Goal: Find specific page/section: Find specific page/section

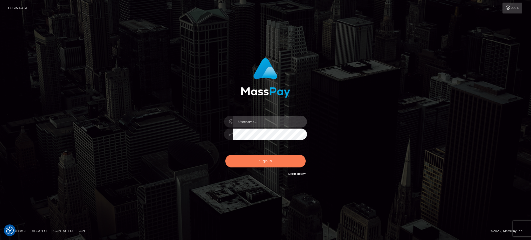
type input "Jiecel"
drag, startPoint x: 266, startPoint y: 160, endPoint x: 331, endPoint y: 128, distance: 72.6
click at [266, 160] on button "Sign in" at bounding box center [265, 161] width 80 height 13
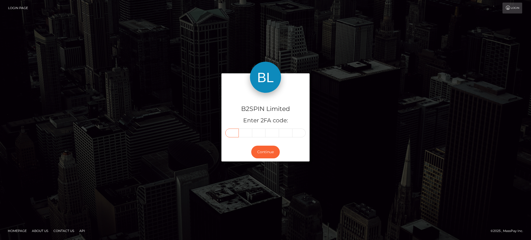
drag, startPoint x: 236, startPoint y: 133, endPoint x: 243, endPoint y: 132, distance: 7.9
click at [236, 133] on input "text" at bounding box center [231, 133] width 13 height 9
type input "1"
type input "0"
type input "7"
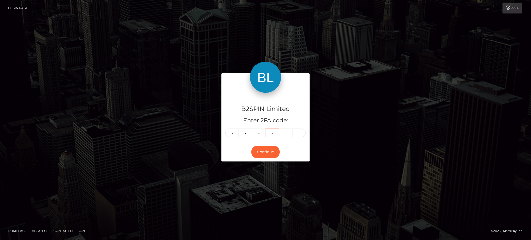
type input "9"
type input "3"
type input "8"
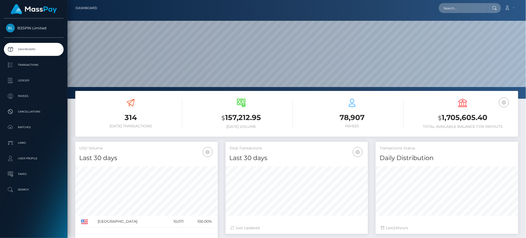
scroll to position [92, 142]
drag, startPoint x: 38, startPoint y: 65, endPoint x: 274, endPoint y: 2, distance: 245.1
click at [38, 65] on p "Transactions" at bounding box center [34, 65] width 56 height 8
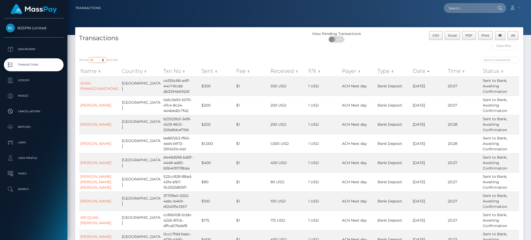
click at [95, 62] on select "10 25 50 100 250 500 1,000 3,500" at bounding box center [97, 60] width 19 height 6
select select "3500"
click at [88, 57] on select "10 25 50 100 250 500 1,000 3,500" at bounding box center [97, 60] width 19 height 6
click at [338, 41] on span "OFF" at bounding box center [338, 40] width 13 height 6
checkbox input "true"
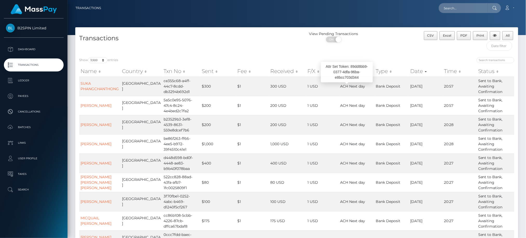
click at [298, 53] on div "View Pending Transactions ON OFF" at bounding box center [351, 42] width 111 height 22
click at [446, 36] on span "Excel" at bounding box center [447, 35] width 8 height 4
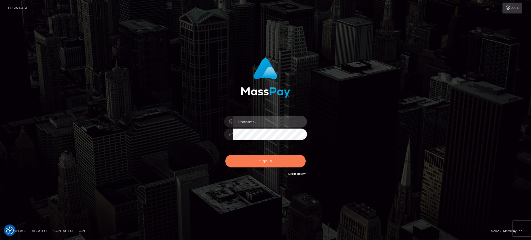
type input "Jiecel"
click at [257, 159] on button "Sign in" at bounding box center [265, 161] width 80 height 13
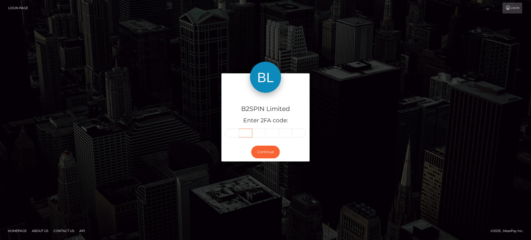
drag, startPoint x: 243, startPoint y: 136, endPoint x: 239, endPoint y: 136, distance: 3.9
click at [240, 136] on input "text" at bounding box center [245, 133] width 13 height 9
click at [239, 136] on input "text" at bounding box center [245, 133] width 13 height 9
click at [229, 132] on input "text" at bounding box center [231, 133] width 13 height 9
type input "6"
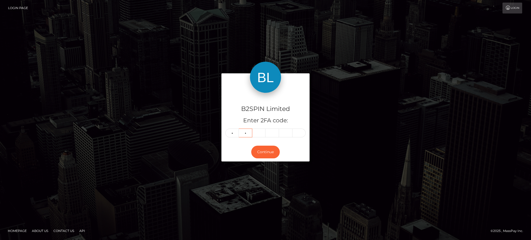
type input "3"
type input "7"
type input "0"
type input "4"
type input "2"
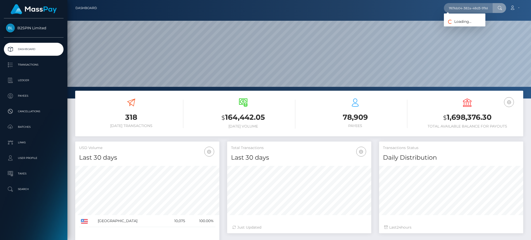
scroll to position [0, 25]
type input "1f67eb04-382a-48d3-97eb-2b89eb1f862b"
click at [464, 27] on link "ANASTASIA LEA ROSS" at bounding box center [478, 27] width 68 height 10
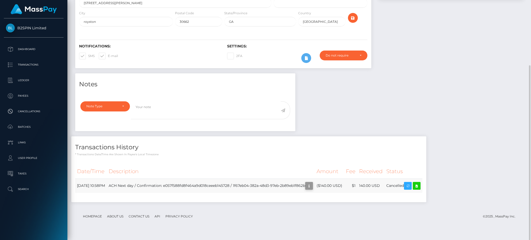
scroll to position [62, 144]
click at [313, 190] on button "button" at bounding box center [309, 186] width 8 height 8
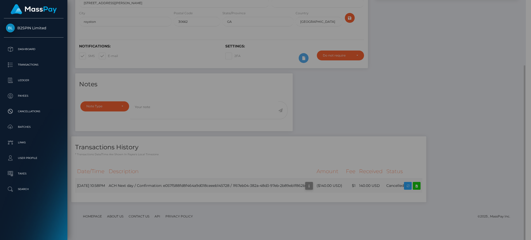
scroll to position [259316, 259236]
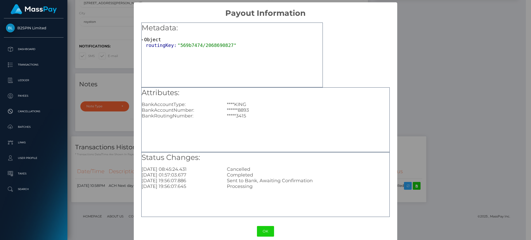
click at [467, 119] on div "× Payout Information Metadata: Object routingKey: "569b7474/2068690827" Attribu…" at bounding box center [265, 120] width 531 height 240
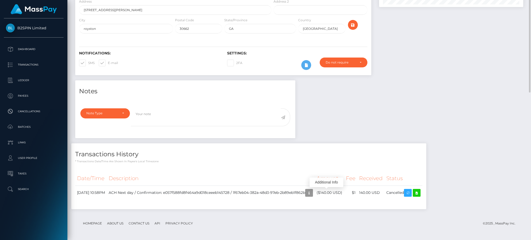
scroll to position [0, 0]
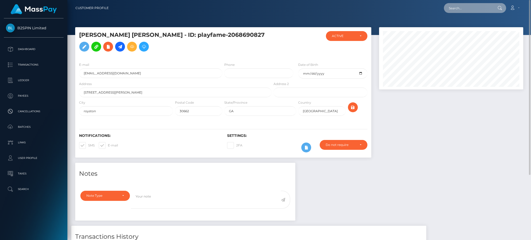
click at [474, 7] on input "text" at bounding box center [468, 8] width 49 height 10
paste input "73d8b6b2-e2ad-42c9-897c-a4b5318e101e"
type input "73d8b6b2-e2ad-42c9-897c-a4b5318e101e"
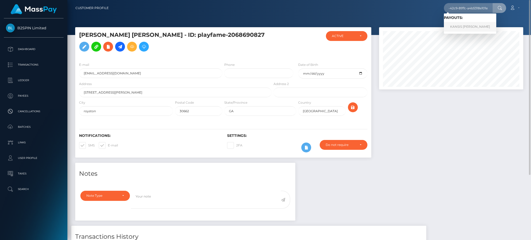
click at [462, 30] on link "KANSIS MICHELLE POWELL" at bounding box center [470, 27] width 52 height 10
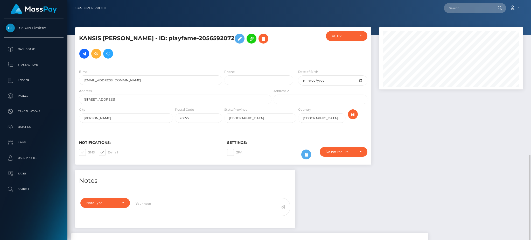
click at [460, 170] on div "Notes Note Type Compliance Clear Compliance General Note Type" at bounding box center [299, 237] width 456 height 134
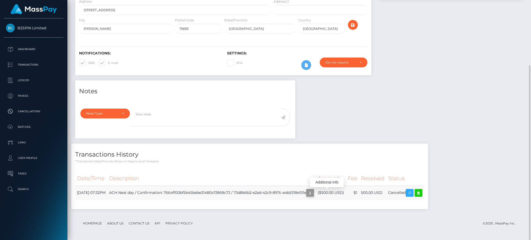
click at [313, 193] on icon "button" at bounding box center [310, 193] width 6 height 6
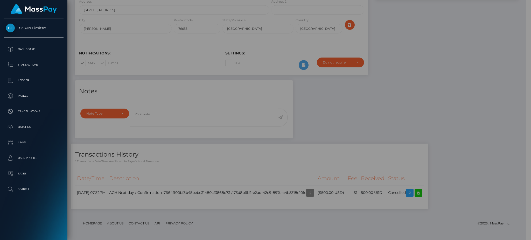
scroll to position [259316, 259236]
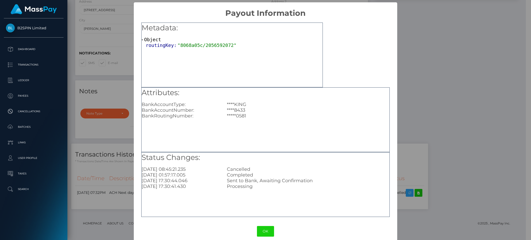
click at [471, 103] on div "× Payout Information Metadata: Object routingKey: "8068a05c/2056592072" Attribu…" at bounding box center [265, 120] width 531 height 240
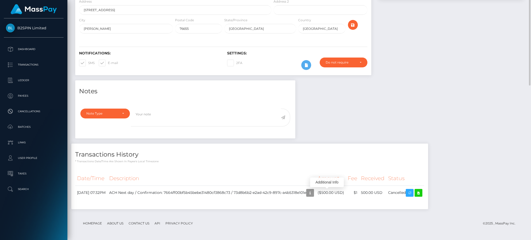
scroll to position [0, 0]
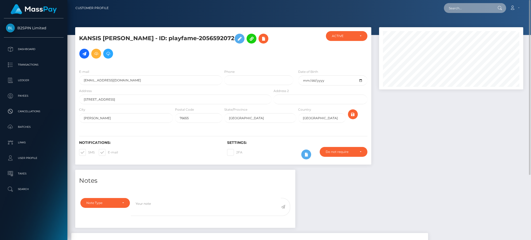
click at [474, 7] on input "text" at bounding box center [468, 8] width 49 height 10
paste input "2cd2011c-d72f-4434-86fb-aeebe44c7e77"
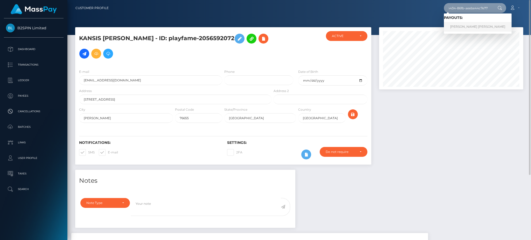
type input "2cd2011c-d72f-4434-86fb-aeebe44c7e77"
click at [474, 26] on link "TIMMY TAM LOU" at bounding box center [478, 27] width 68 height 10
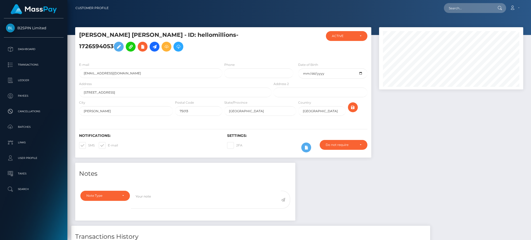
scroll to position [185, 0]
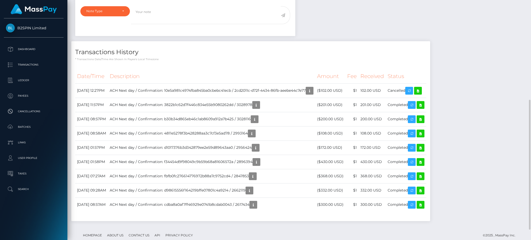
click at [514, 79] on div "Notes Note Type Compliance Clear Compliance General Note Type" at bounding box center [299, 102] width 456 height 248
click at [313, 94] on icon "button" at bounding box center [310, 91] width 6 height 6
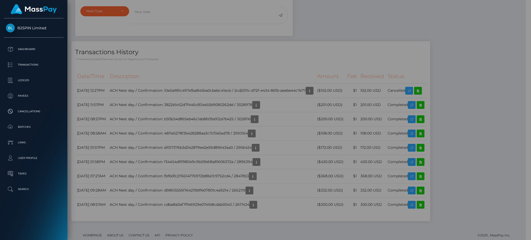
scroll to position [259316, 259236]
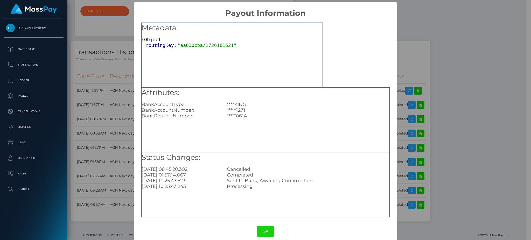
click at [460, 86] on div "× Payout Information Metadata: Object routingKey: "aa630cba/1726181621" Attribu…" at bounding box center [265, 120] width 531 height 240
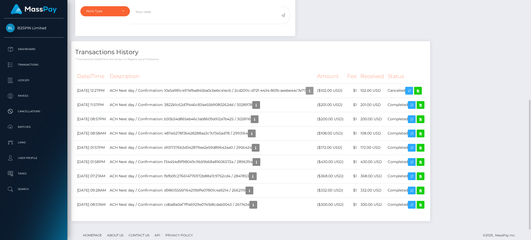
scroll to position [0, 0]
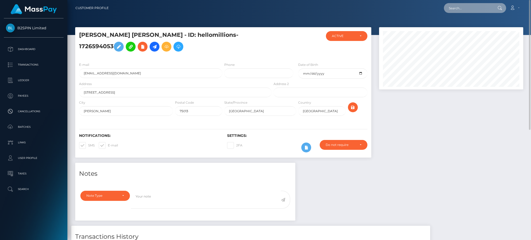
click at [478, 10] on input "text" at bounding box center [468, 8] width 49 height 10
paste input "1718c10c-a88d-4156-a34a-b92be895c4ea"
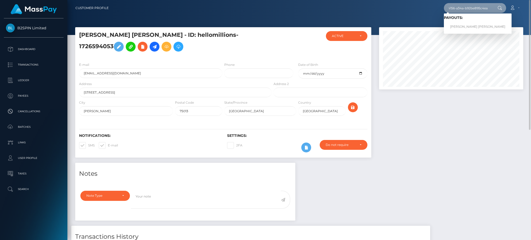
type input "1718c10c-a88d-4156-a34a-b92be895c4ea"
click at [459, 30] on link "DOMINIC TY COATNEY" at bounding box center [478, 27] width 68 height 10
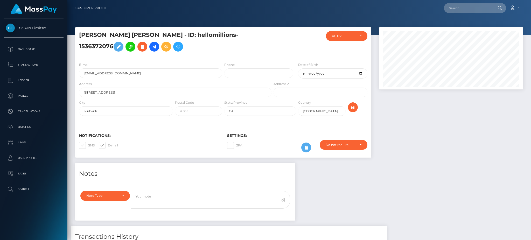
scroll to position [122, 0]
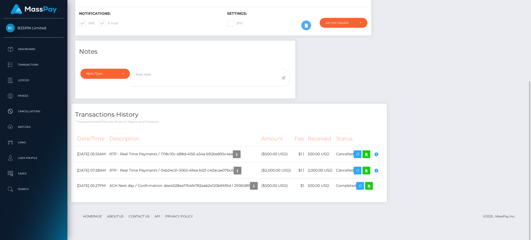
click at [458, 122] on div "Notes Note Type Compliance Clear Compliance General Note Type" at bounding box center [299, 124] width 456 height 167
click at [240, 158] on icon "button" at bounding box center [237, 154] width 6 height 6
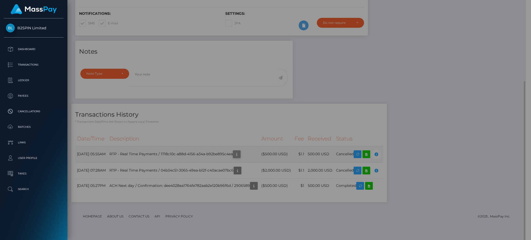
scroll to position [259316, 259236]
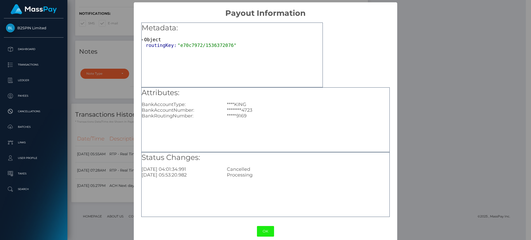
drag, startPoint x: 264, startPoint y: 234, endPoint x: 269, endPoint y: 230, distance: 6.3
click at [264, 234] on button "OK" at bounding box center [265, 231] width 17 height 11
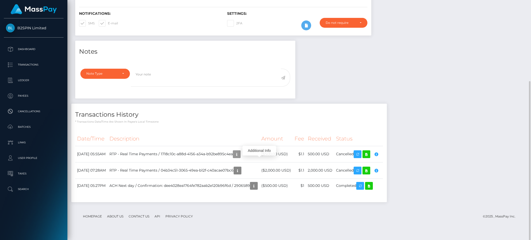
scroll to position [62, 144]
